Goal: Task Accomplishment & Management: Complete application form

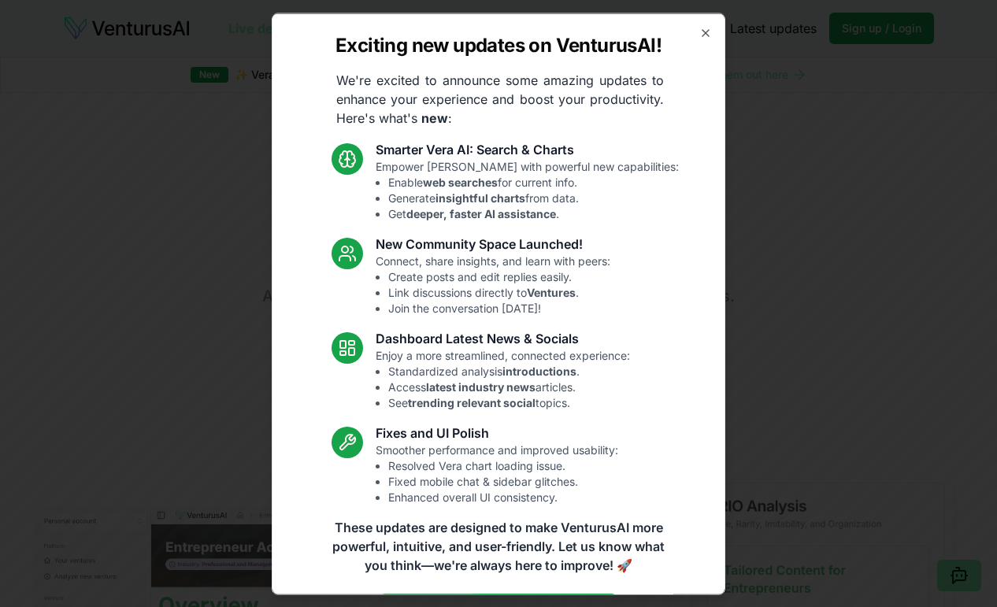
scroll to position [127, 0]
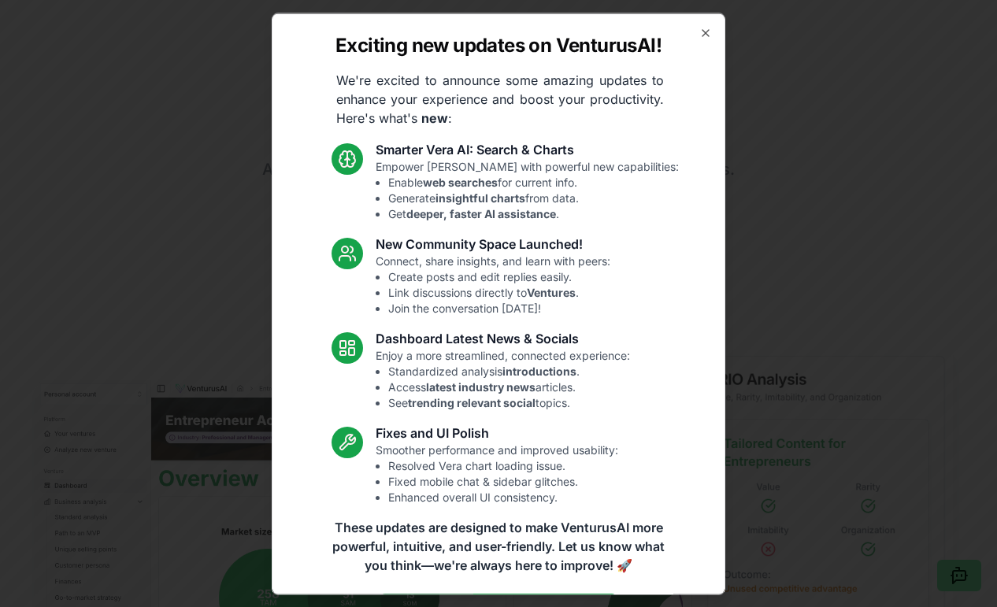
click at [696, 21] on div "Exciting new updates on VenturusAI! We're excited to announce some amazing upda…" at bounding box center [499, 304] width 454 height 582
click at [709, 32] on icon "button" at bounding box center [705, 32] width 13 height 13
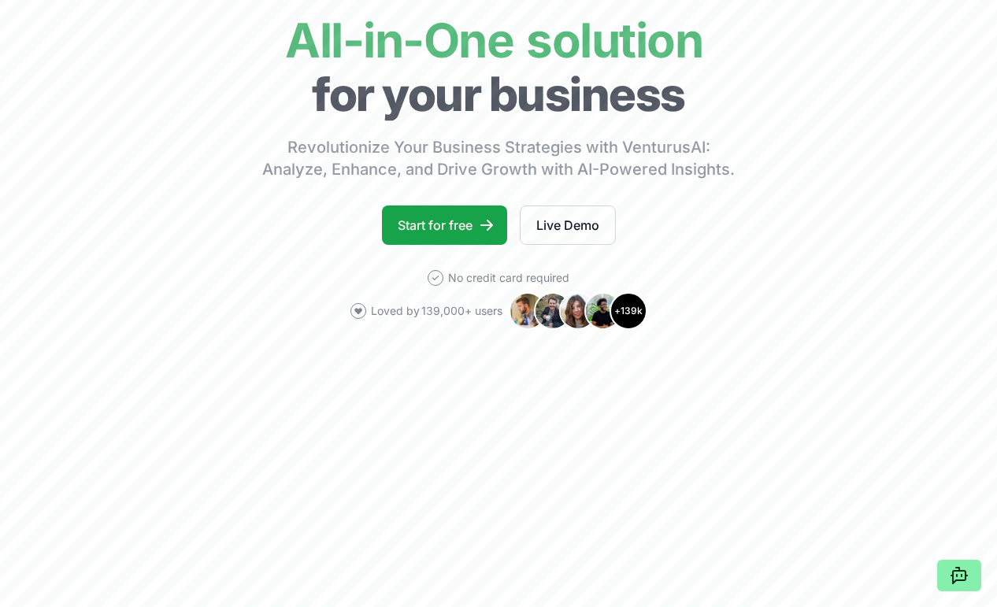
click at [483, 237] on link "Start for free" at bounding box center [444, 225] width 125 height 39
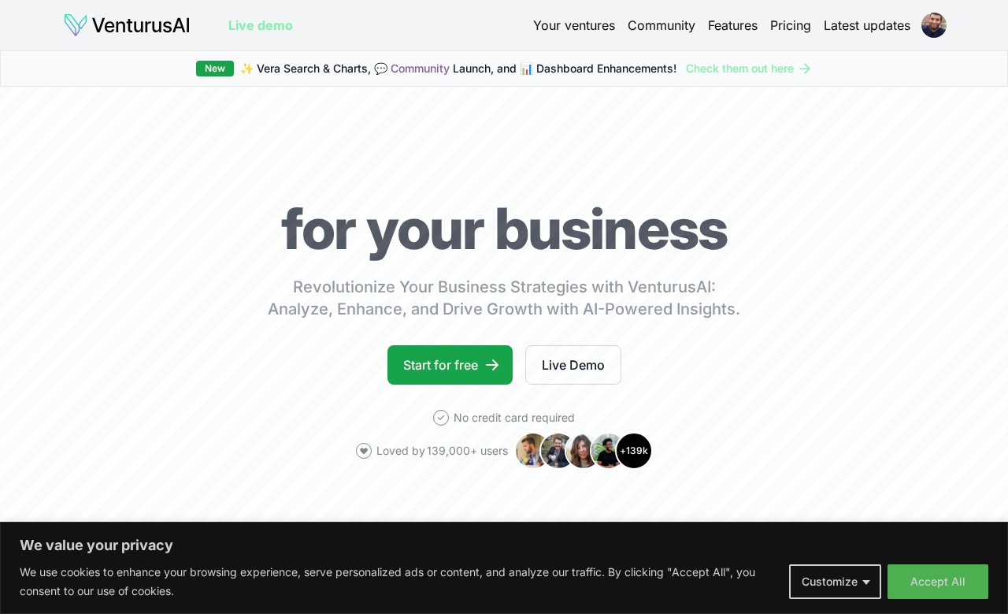
scroll to position [6, 0]
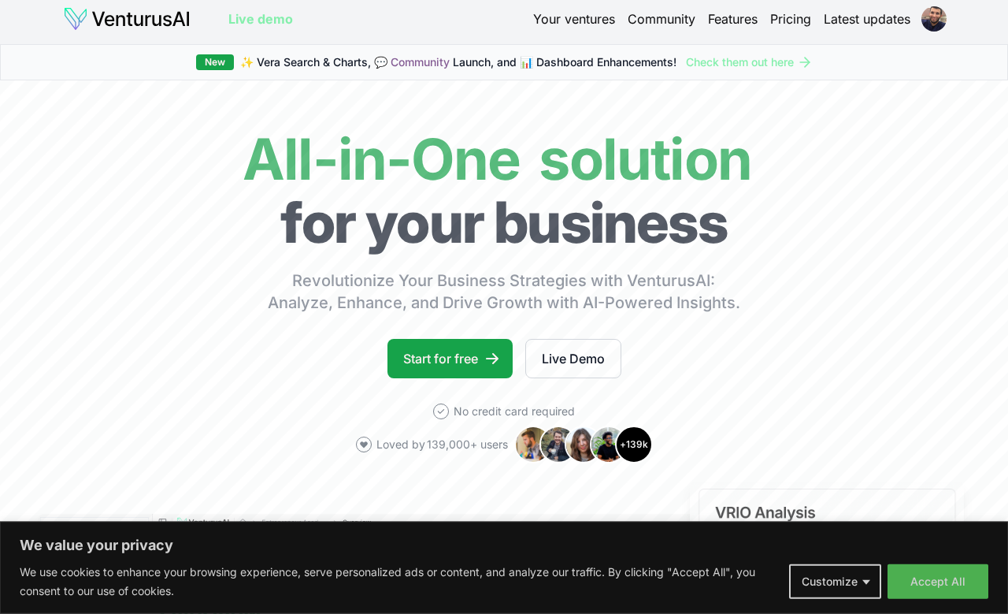
click at [461, 365] on link "Start for free" at bounding box center [450, 358] width 125 height 39
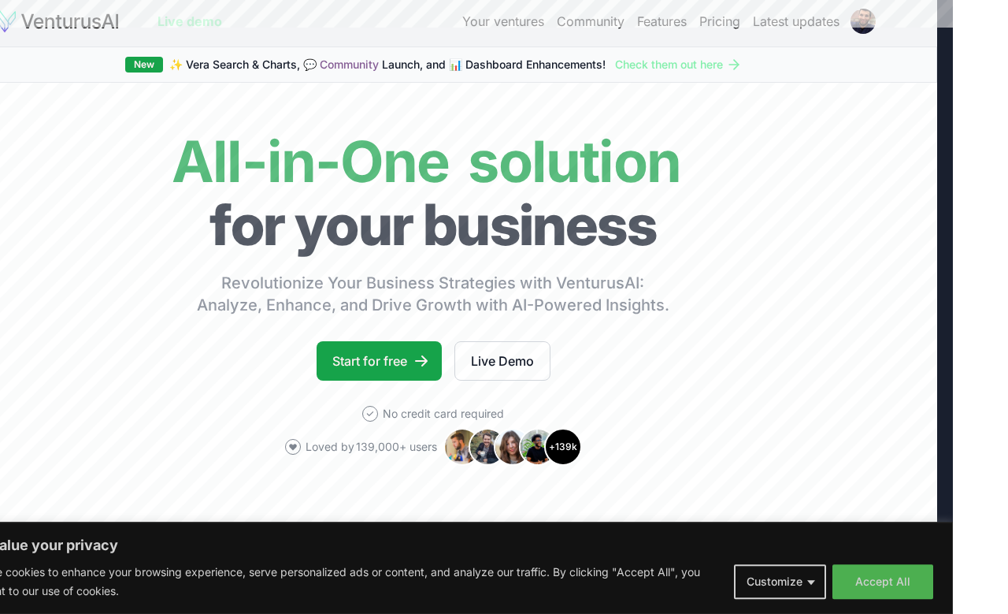
scroll to position [5, 16]
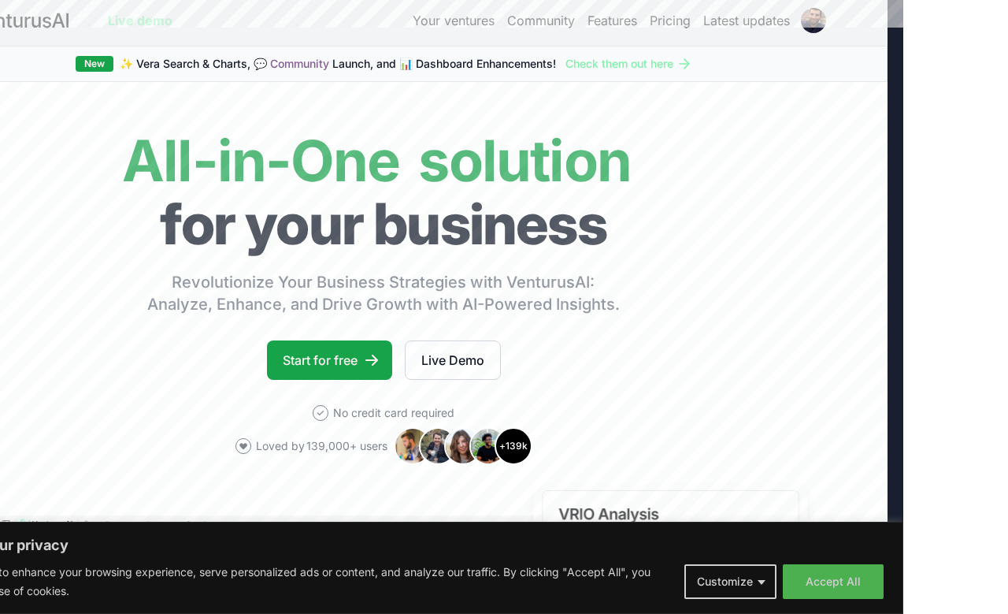
scroll to position [1, 0]
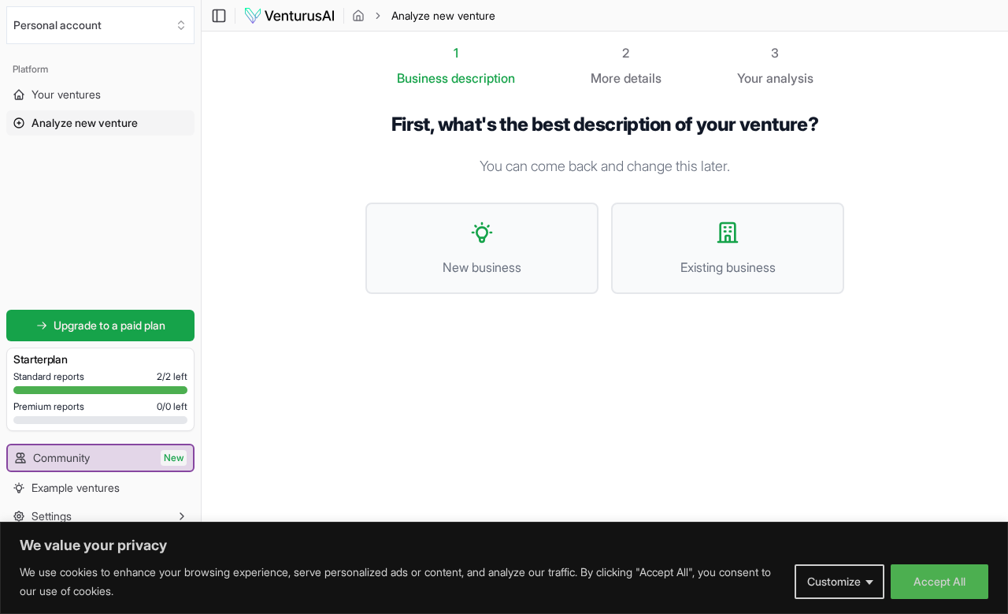
click at [931, 599] on button "Accept All" at bounding box center [940, 581] width 98 height 35
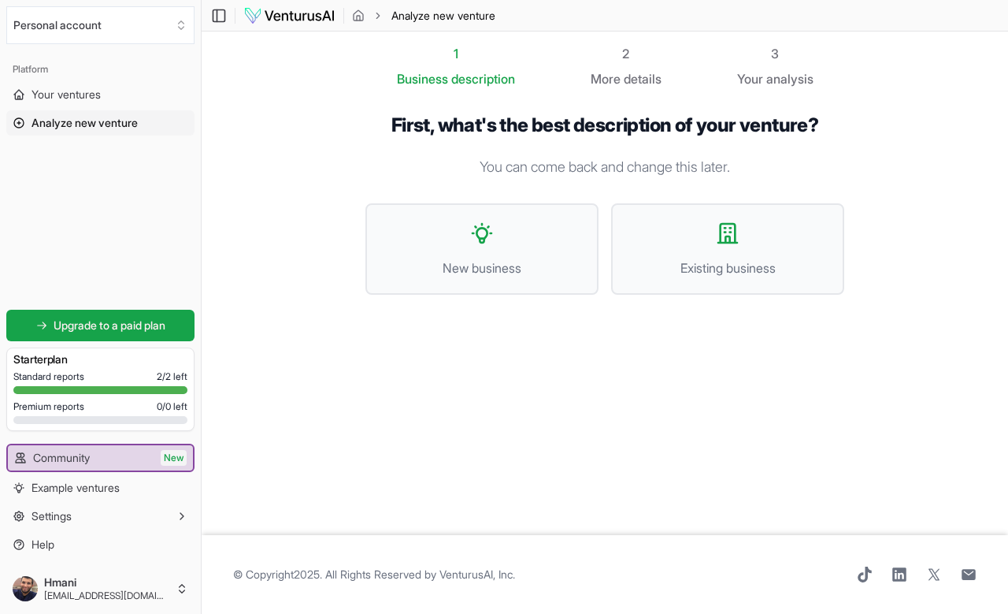
scroll to position [53, 0]
click at [290, 566] on span "© Copyright 2025 . All Rights Reserved by [PERSON_NAME], Inc ." at bounding box center [374, 574] width 282 height 16
click at [327, 535] on footer "© Copyright 2025 . All Rights Reserved by [PERSON_NAME], Inc ." at bounding box center [605, 574] width 807 height 79
click at [391, 245] on button "New business" at bounding box center [481, 248] width 233 height 91
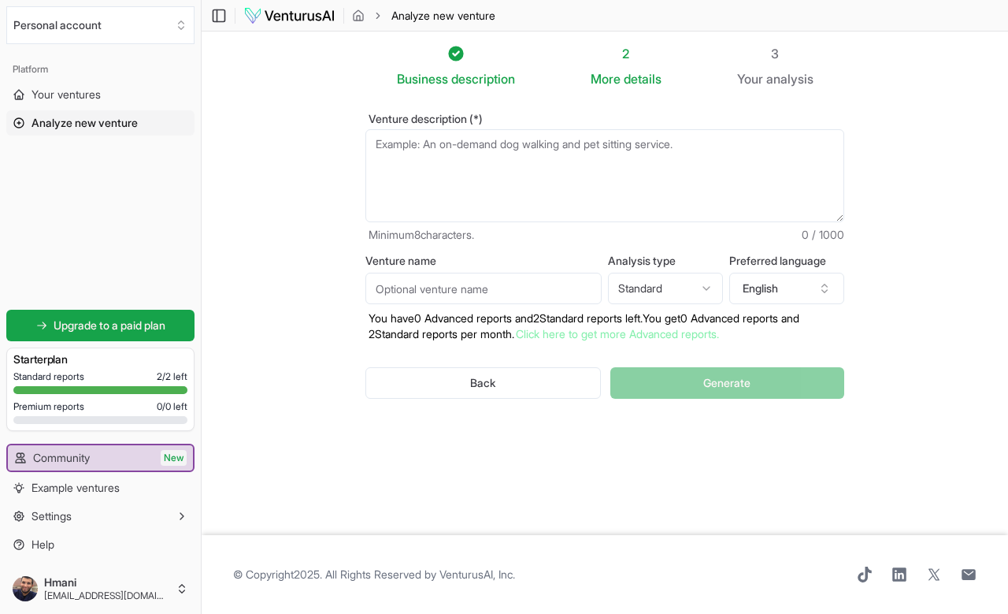
click at [707, 180] on textarea "Venture description (*)" at bounding box center [604, 175] width 479 height 93
type textarea "E"
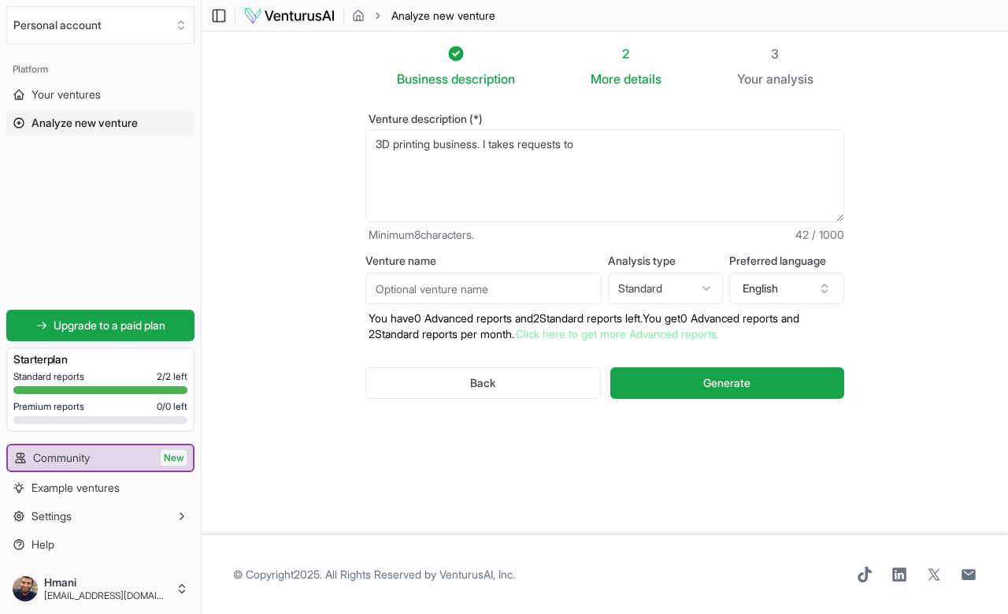
click at [518, 139] on textarea "3D printing business. I takes requests to" at bounding box center [604, 175] width 479 height 93
click at [721, 156] on textarea "3D printing business. I take requests to" at bounding box center [604, 175] width 479 height 93
click at [659, 140] on textarea "3D printing business. I take requests to 3D products or create" at bounding box center [604, 175] width 479 height 93
click at [658, 138] on textarea "3D printing business. I take requests to 3D products or create" at bounding box center [604, 175] width 479 height 93
click at [670, 150] on textarea "3D printing business. I take requests to 3D products or create" at bounding box center [604, 175] width 479 height 93
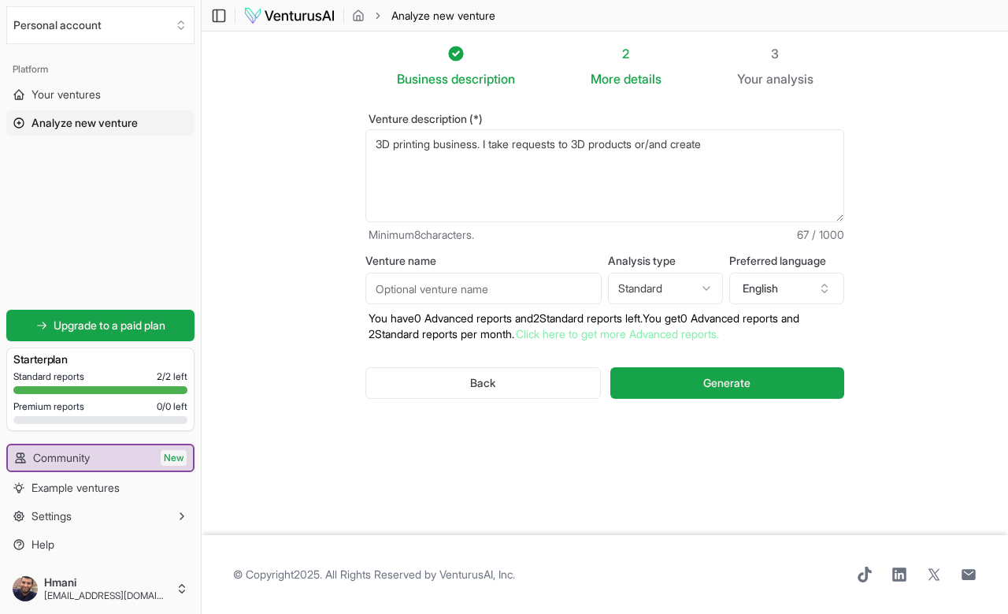
click at [765, 154] on textarea "3D printing business. I take requests to 3D products or/and create" at bounding box center [604, 175] width 479 height 93
click at [515, 151] on textarea "3D printing business. I take requests to 3D products or/and create fashion desi…" at bounding box center [604, 175] width 479 height 93
click at [588, 160] on textarea "3D printing business. I take requests to 3D products or/and create fashion desi…" at bounding box center [604, 175] width 479 height 93
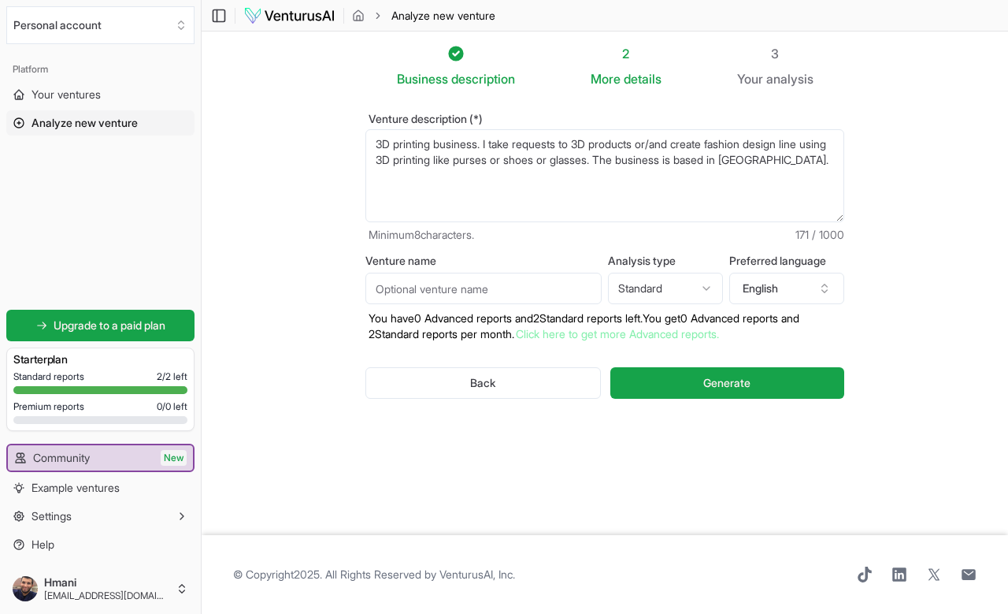
click at [595, 154] on textarea "3D printing business. I take requests to 3D products or/and create fashion desi…" at bounding box center [604, 175] width 479 height 93
click at [607, 150] on textarea "3D printing business. I take requests to 3D products or/and create fashion desi…" at bounding box center [604, 175] width 479 height 93
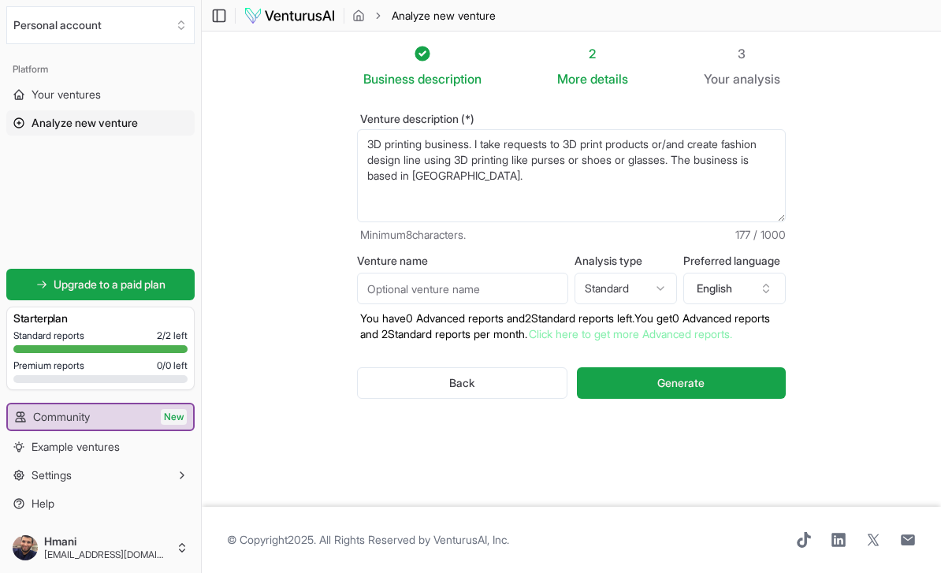
click at [649, 198] on textarea "3D printing business. I take requests to 3D print products or/and create fashio…" at bounding box center [571, 175] width 429 height 93
click at [663, 152] on textarea "3D printing business. I take requests to 3D print products or/and create fashio…" at bounding box center [571, 175] width 429 height 93
click at [656, 140] on textarea "3D printing business. I take requests to 3D print products or/and create fashio…" at bounding box center [571, 175] width 429 height 93
click at [705, 146] on textarea "3D printing business. I take requests to 3D print products (minutures or/and cr…" at bounding box center [571, 175] width 429 height 93
click at [705, 144] on textarea "3D printing business. I take requests to 3D print products (minutures or/and cr…" at bounding box center [571, 175] width 429 height 93
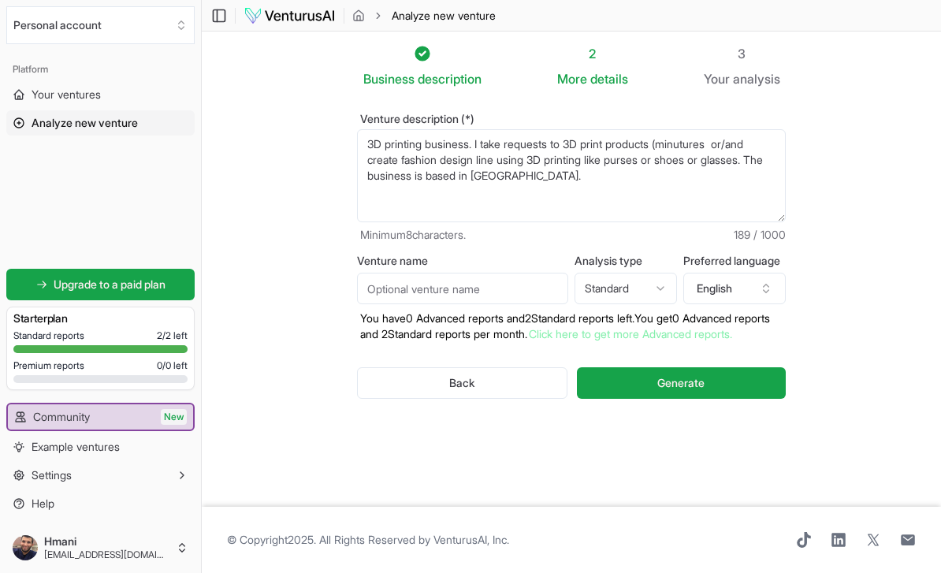
click at [696, 141] on textarea "3D printing business. I take requests to 3D print products (minutures or/and cr…" at bounding box center [571, 175] width 429 height 93
click at [704, 148] on textarea "3D printing business. I take requests to 3D print products (minutures or/and cr…" at bounding box center [571, 175] width 429 height 93
click at [367, 138] on textarea "3D printing business. I take requests to 3D print products (miniatures, action …" at bounding box center [571, 175] width 429 height 93
click at [718, 189] on textarea "Colored 3D printing business. I take requests to 3D print products (miniatures,…" at bounding box center [571, 175] width 429 height 93
click at [606, 75] on span "details" at bounding box center [609, 79] width 38 height 16
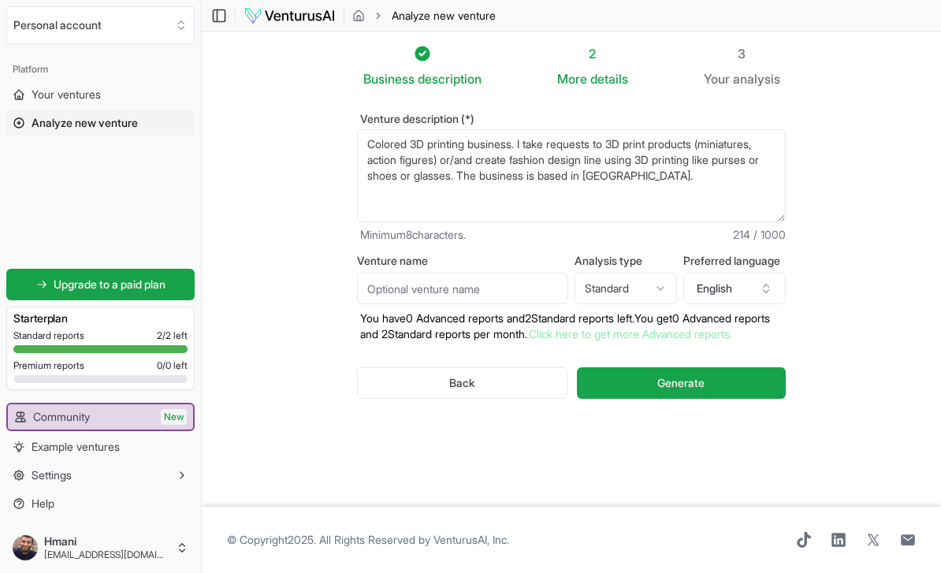
click at [601, 69] on div "2 More details" at bounding box center [592, 66] width 71 height 44
click at [724, 176] on textarea "Colored 3D printing business. I take requests to 3D print products (miniatures,…" at bounding box center [571, 175] width 429 height 93
click at [732, 198] on textarea "Colored 3D printing business. I take requests to 3D print products (miniatures,…" at bounding box center [571, 175] width 429 height 93
click at [374, 210] on textarea "Colored 3D printing business. I take requests to 3D print products (miniatures,…" at bounding box center [571, 175] width 429 height 93
paste textarea "[Goal 1]: Confirm that a genuine problem/need exists that my idea addresses. [G…"
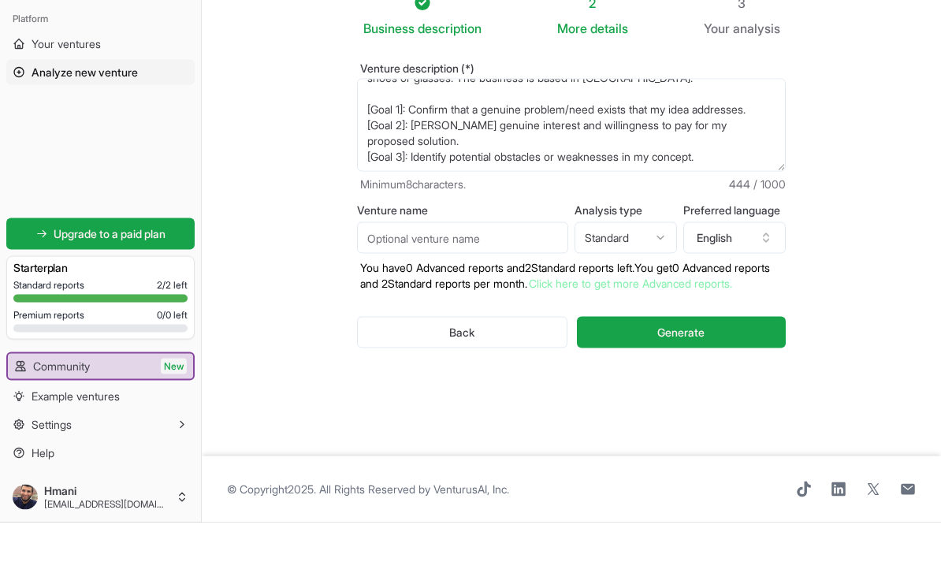
scroll to position [50, 0]
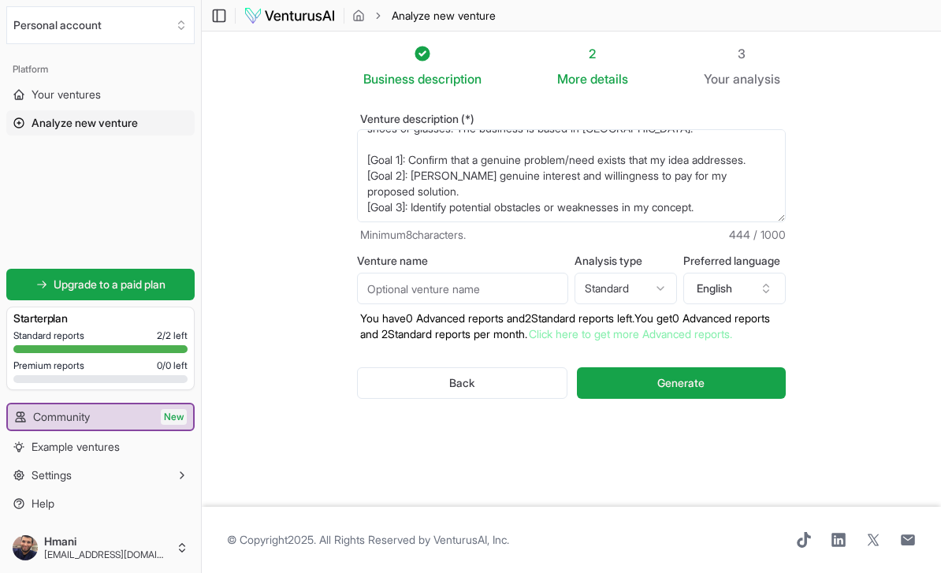
type textarea "Colored 3D printing business. I take requests to 3D print products (miniatures,…"
click at [654, 232] on html "We value your privacy We use cookies to enhance your browsing experience, serve…" at bounding box center [470, 286] width 941 height 573
click at [658, 310] on p "You have 0 Advanced reports and 2 Standard reports left. Y ou get 0 Advanced re…" at bounding box center [571, 326] width 429 height 32
click at [768, 282] on icon "button" at bounding box center [765, 288] width 13 height 13
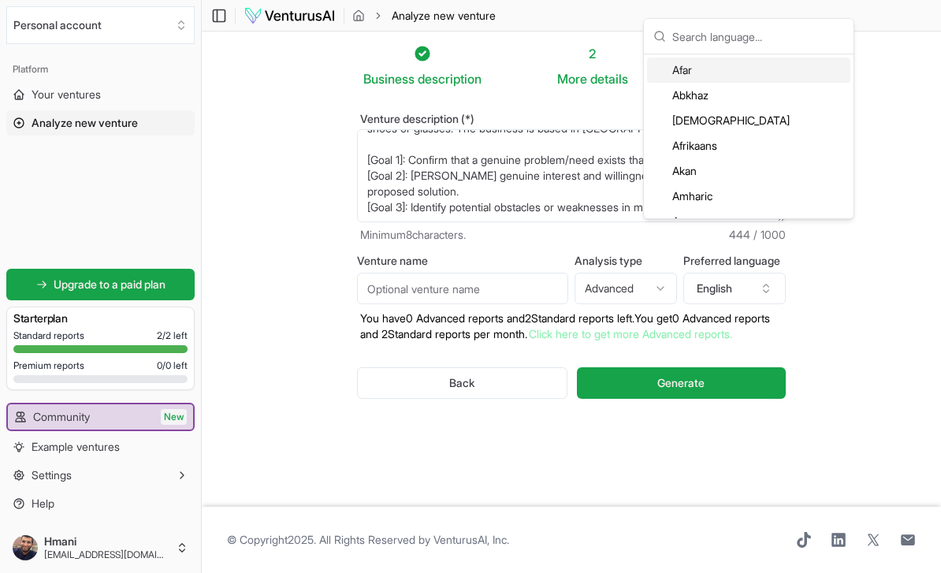
click at [855, 182] on section "Business description 2 More details 3 Your analysis Venture description (*) Col…" at bounding box center [571, 269] width 739 height 475
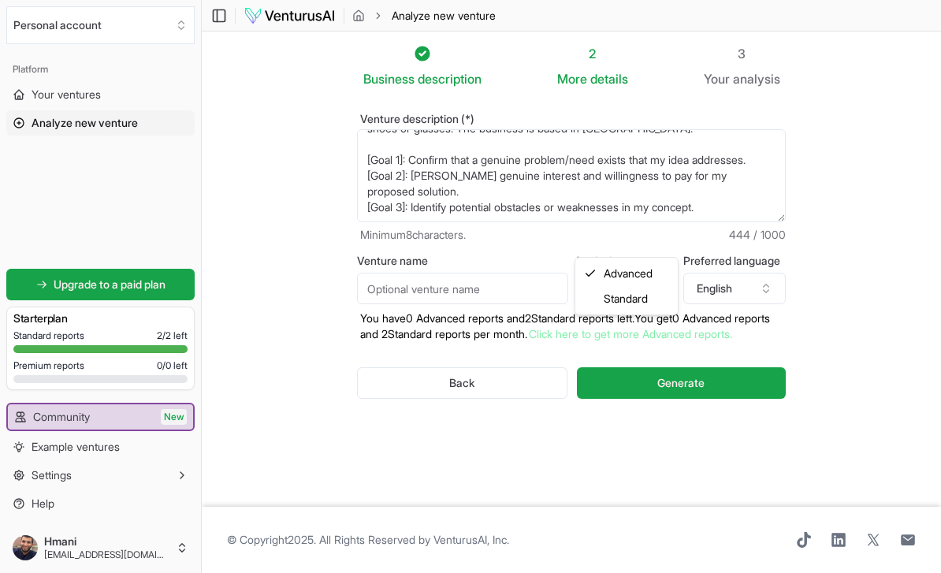
click at [670, 236] on html "We value your privacy We use cookies to enhance your browsing experience, serve…" at bounding box center [470, 286] width 941 height 573
select select "standard"
click at [654, 327] on link "Click here to get more Advanced reports." at bounding box center [630, 333] width 203 height 13
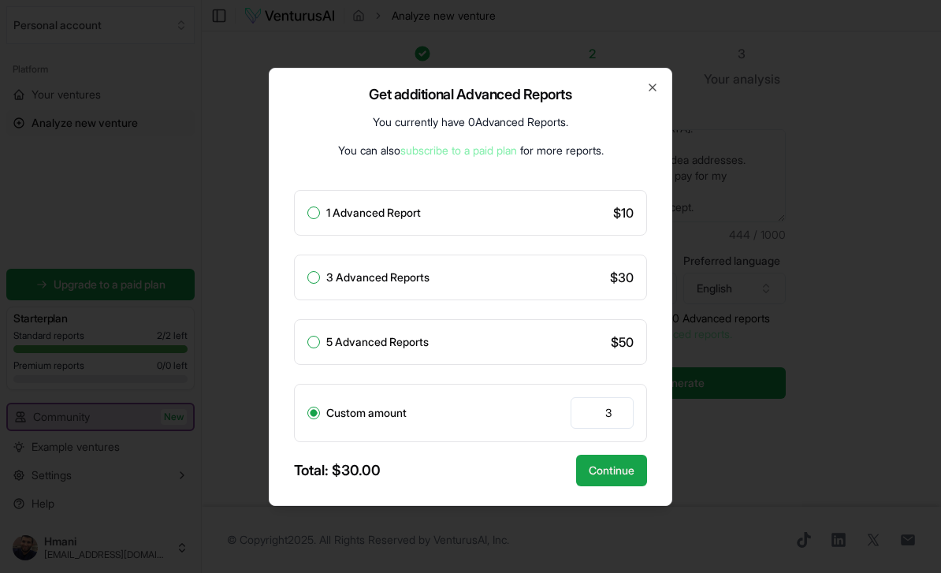
click at [775, 169] on div at bounding box center [470, 286] width 941 height 573
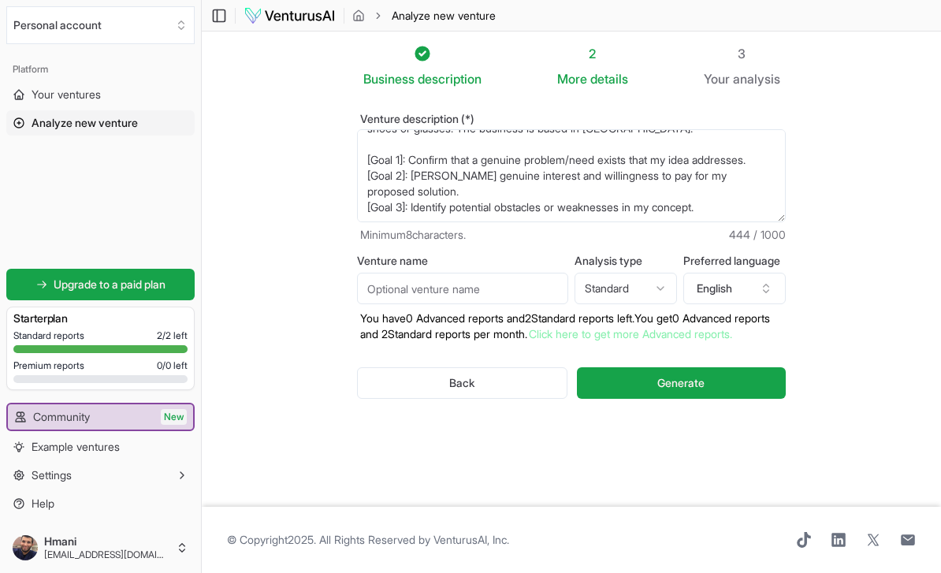
click at [751, 367] on button "Generate" at bounding box center [681, 383] width 209 height 32
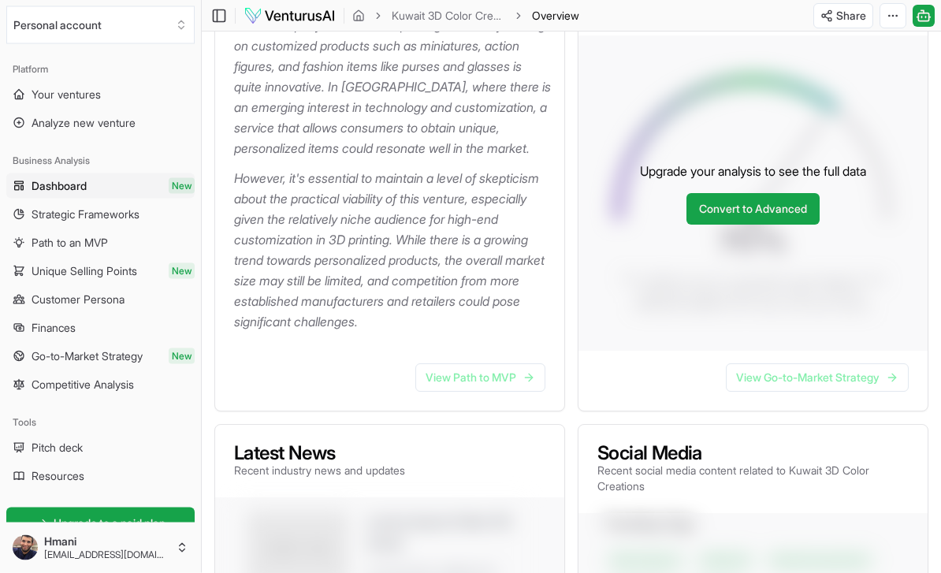
scroll to position [258, 0]
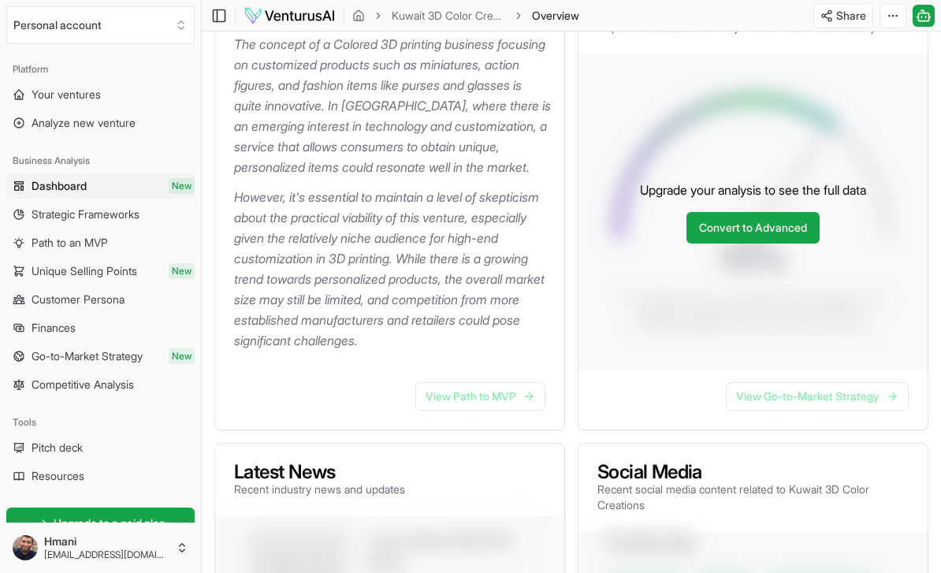
click at [478, 410] on link "View Path to MVP" at bounding box center [480, 396] width 130 height 28
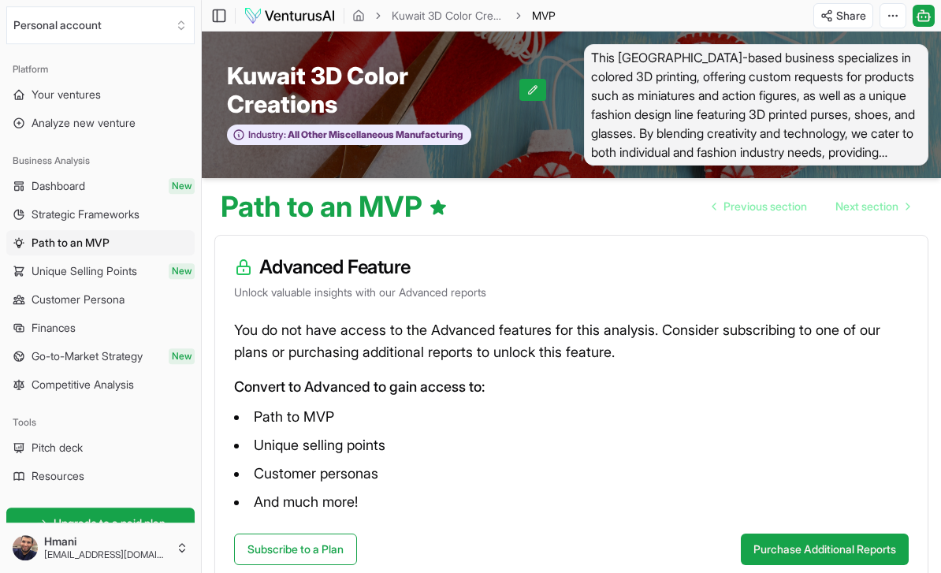
scroll to position [51, 0]
